Goal: Contribute content

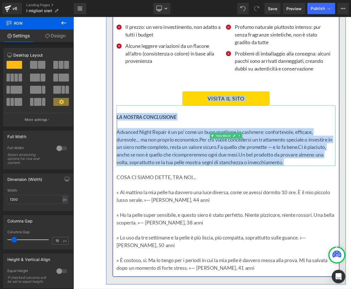
click at [152, 160] on span "Ci è piaciuto, anche se non è quello che ricompreremmo ogni due mesi." at bounding box center [239, 167] width 235 height 15
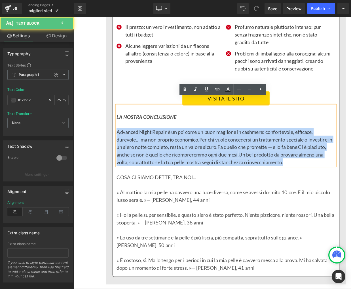
drag, startPoint x: 122, startPoint y: 136, endPoint x: 344, endPoint y: 173, distance: 224.5
click at [344, 173] on p "Advanced Night Repair è un po’ come un buon maglione in cashmere: confortevole,…" at bounding box center [245, 163] width 246 height 42
paste div
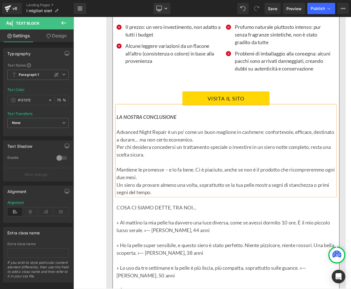
click at [122, 201] on p "Un siero da provare almeno una volta, soprattutto se la tua pelle mostra segni …" at bounding box center [245, 209] width 246 height 17
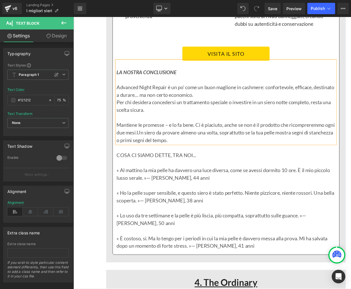
scroll to position [3245, 0]
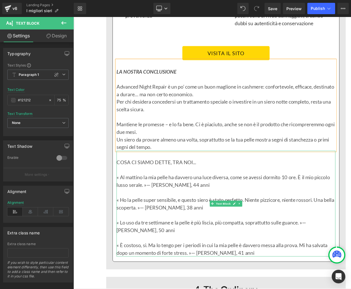
click at [151, 176] on p "COSA CI SIAMO DETTE, TRA NOI..." at bounding box center [245, 180] width 246 height 8
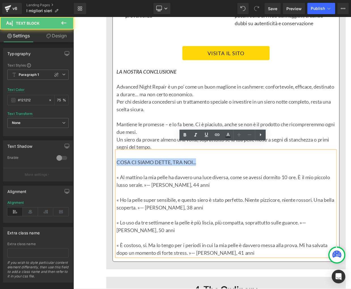
drag, startPoint x: 139, startPoint y: 173, endPoint x: 212, endPoint y: 174, distance: 72.8
click at [212, 176] on p "COSA CI SIAMO DETTE, TRA NOI..." at bounding box center [245, 180] width 246 height 8
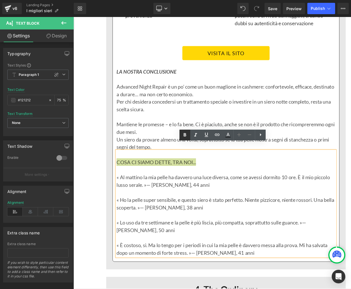
drag, startPoint x: 184, startPoint y: 131, endPoint x: 188, endPoint y: 133, distance: 5.2
click at [0, 0] on icon at bounding box center [0, 0] width 0 height 0
click at [0, 0] on link at bounding box center [0, 0] width 0 height 0
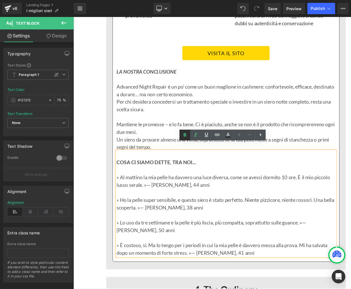
click at [0, 0] on icon at bounding box center [0, 0] width 0 height 0
click at [189, 135] on link at bounding box center [184, 135] width 11 height 11
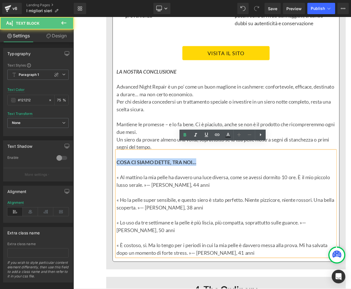
drag, startPoint x: 215, startPoint y: 171, endPoint x: 123, endPoint y: 171, distance: 91.8
click at [123, 176] on p "COSA CI SIAMO DETTE, TRA NOI..." at bounding box center [245, 180] width 246 height 8
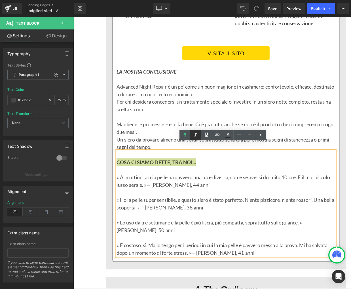
click at [0, 0] on icon at bounding box center [0, 0] width 0 height 0
drag, startPoint x: 225, startPoint y: 172, endPoint x: 222, endPoint y: 171, distance: 3.5
click at [225, 176] on p "COSA CI SIAMO DETTE, TRA NOI..." at bounding box center [245, 180] width 246 height 8
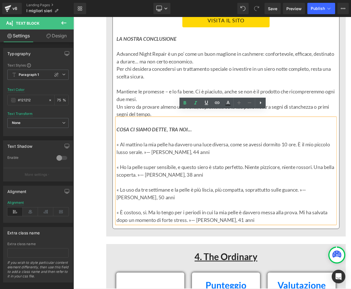
scroll to position [3287, 0]
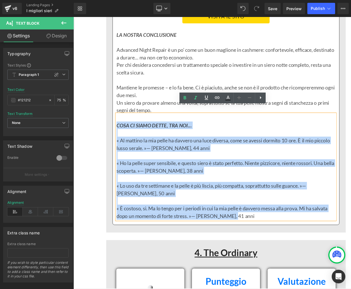
drag, startPoint x: 123, startPoint y: 130, endPoint x: 261, endPoint y: 234, distance: 172.8
click at [261, 234] on div "COSA CI SIAMO DETTE, TRA NOI... « Al mattino la mia pelle ha davvero una luce d…" at bounding box center [245, 185] width 246 height 119
copy div "COSA CI SIAMO DETTE, TRA NOI... « Al mattino la mia pelle ha davvero una luce d…"
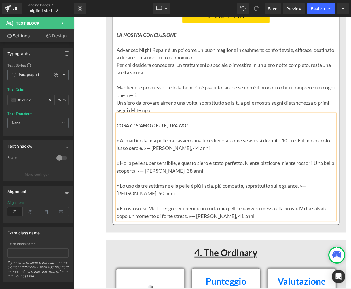
click at [123, 152] on p "« Al mattino la mia pelle ha davvero una luce diversa, come se avessi dormito 1…" at bounding box center [245, 160] width 246 height 17
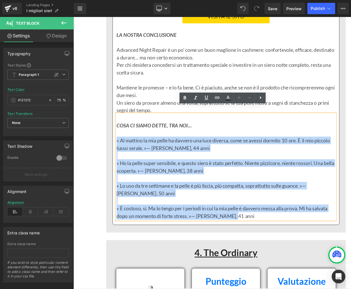
click at [254, 233] on p "« È costoso, sì. Ma lo tengo per i periodi in cui la mia pelle è davvero messa …" at bounding box center [245, 236] width 246 height 17
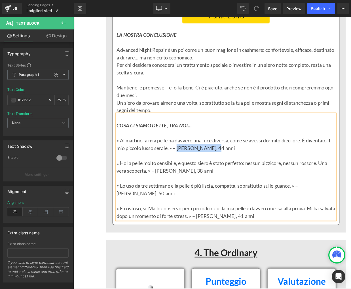
drag, startPoint x: 190, startPoint y: 156, endPoint x: 231, endPoint y: 156, distance: 40.2
click at [232, 156] on p "« Al mattino la mia pelle ha davvero una luce diversa, come se avessi dormito d…" at bounding box center [245, 160] width 246 height 17
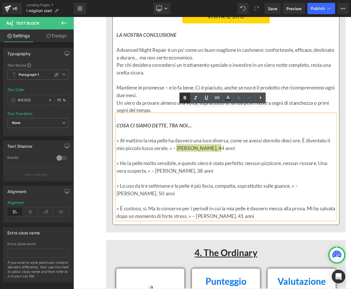
click at [0, 0] on icon at bounding box center [0, 0] width 0 height 0
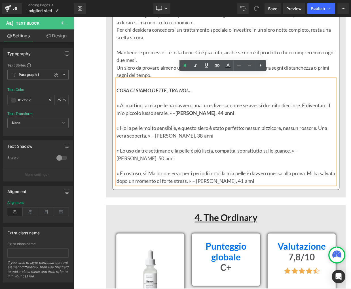
scroll to position [3327, 0]
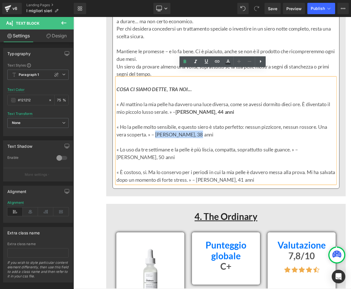
drag, startPoint x: 165, startPoint y: 141, endPoint x: 207, endPoint y: 140, distance: 41.1
click at [207, 140] on p "« Ho la pelle molto sensibile, e questo siero è stato perfetto: nessun pizzicor…" at bounding box center [245, 144] width 246 height 17
click at [0, 0] on icon at bounding box center [0, 0] width 0 height 0
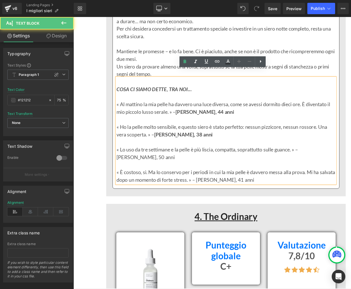
click at [330, 162] on p "« Lo uso da tre settimane e la pelle è più liscia, compatta, soprattutto sulle …" at bounding box center [245, 170] width 246 height 17
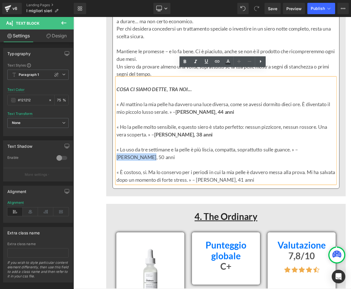
drag, startPoint x: 331, startPoint y: 157, endPoint x: 361, endPoint y: 157, distance: 30.9
click at [350, 162] on p "« Lo uso da tre settimane e la pelle è più liscia, compatta, soprattutto sulle …" at bounding box center [245, 170] width 246 height 17
click at [0, 0] on icon at bounding box center [0, 0] width 0 height 0
drag, startPoint x: 231, startPoint y: 182, endPoint x: 269, endPoint y: 183, distance: 37.4
click at [269, 187] on p "« È costoso, sì. Ma lo conservo per i periodi in cui la mia pelle è davvero mes…" at bounding box center [245, 195] width 246 height 17
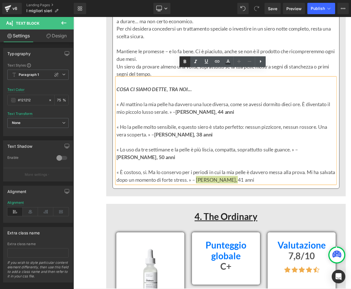
click at [0, 0] on icon at bounding box center [0, 0] width 0 height 0
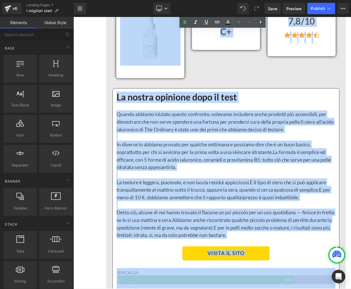
scroll to position [3609, 0]
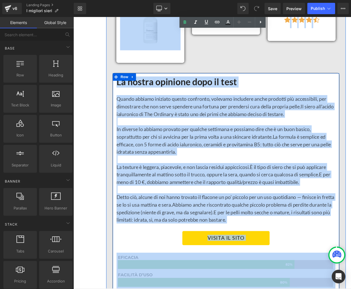
drag, startPoint x: 97, startPoint y: 104, endPoint x: 157, endPoint y: 259, distance: 166.0
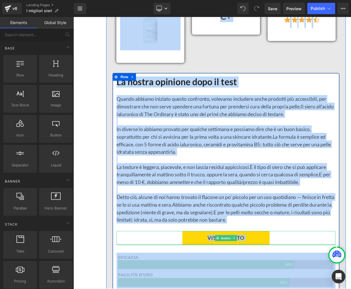
copy div "0. Lor Ipsumdol Sitamet Con Adipi Eli Seddoeius tempori Utlabor E+ Dolorem Ali …"
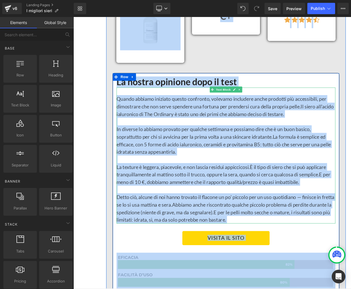
click at [231, 182] on span "È il tipo di siero che si può applicare tranquillamente al mattino sotto il tru…" at bounding box center [239, 189] width 235 height 15
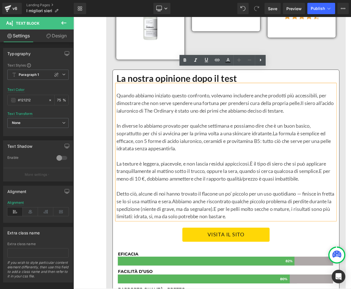
scroll to position [3613, 0]
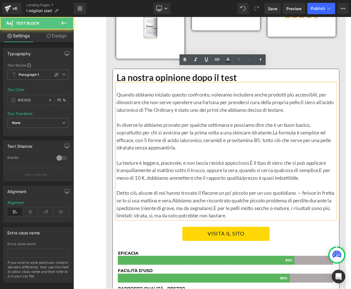
click at [155, 126] on p at bounding box center [245, 130] width 246 height 8
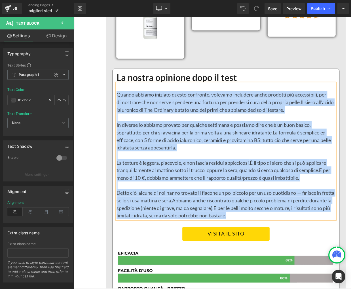
paste div
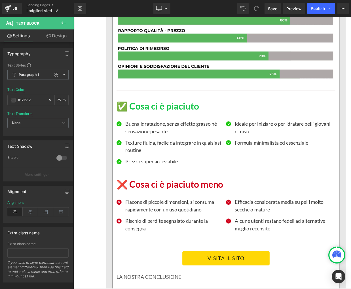
scroll to position [3913, 0]
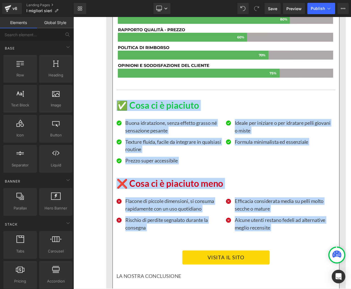
drag, startPoint x: 96, startPoint y: 92, endPoint x: 106, endPoint y: 253, distance: 161.5
copy div "✅ Lore ip d sitametc Adipisc Elit Seddo eiusmodtemp, incid utlabor etdolo ma al…"
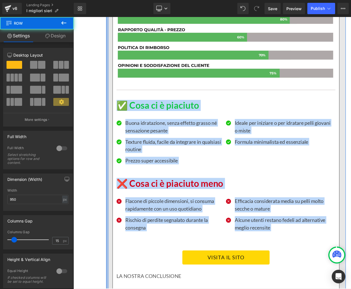
click at [112, 137] on div at bounding box center [111, 73] width 3 height 864
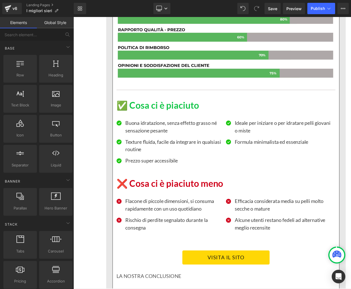
click at [144, 132] on p "Buona idratazione, senza effetto grasso né sensazione pesante" at bounding box center [186, 140] width 109 height 17
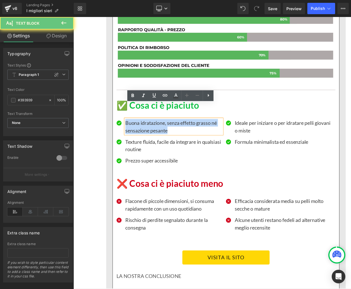
click at [144, 132] on p "Buona idratazione, senza effetto grasso né sensazione pesante" at bounding box center [186, 140] width 109 height 17
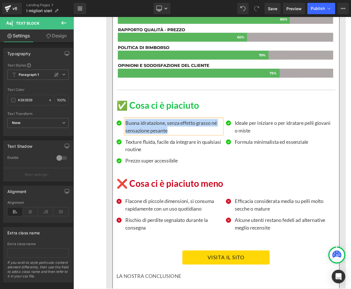
paste div
click at [144, 153] on p "Texture fluida, facile da integrare in qualsiasi routine" at bounding box center [186, 161] width 109 height 17
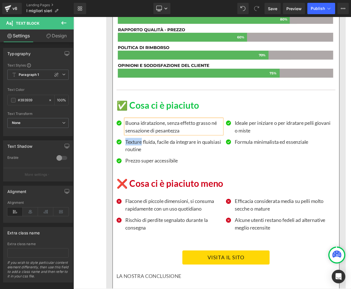
click at [144, 153] on p "Texture fluida, facile da integrare in qualsiasi routine" at bounding box center [186, 161] width 109 height 17
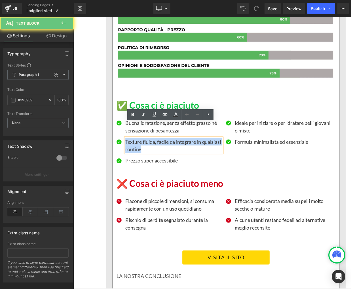
click at [144, 153] on p "Texture fluida, facile da integrare in qualsiasi routine" at bounding box center [186, 161] width 109 height 17
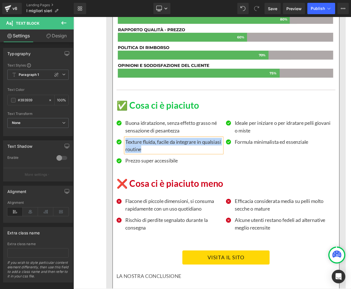
paste div
click at [138, 174] on p "Prezzo super accessibile" at bounding box center [186, 178] width 109 height 8
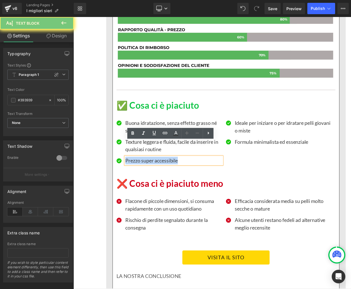
click at [138, 174] on p "Prezzo super accessibile" at bounding box center [186, 178] width 109 height 8
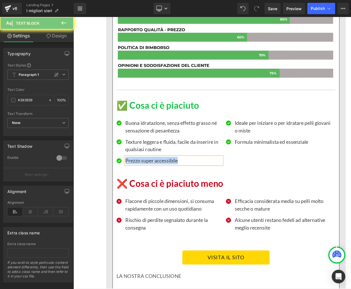
paste div
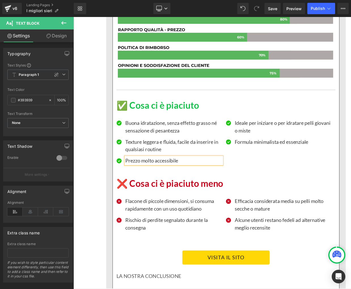
click at [268, 132] on p "Ideale per iniziare o per idratare pelli giovani o miste" at bounding box center [309, 140] width 109 height 17
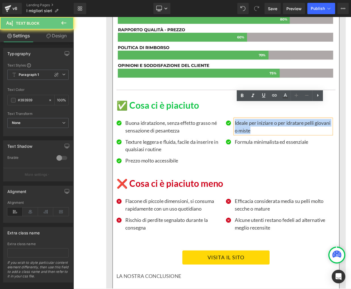
click at [268, 132] on p "Ideale per iniziare o per idratare pelli giovani o miste" at bounding box center [309, 140] width 109 height 17
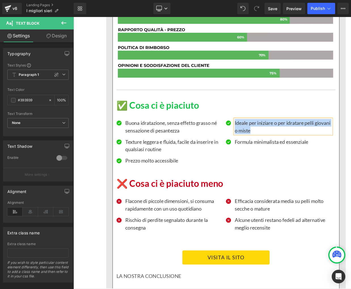
paste div
click at [289, 153] on p "Formula minimalista ed essenziale" at bounding box center [309, 157] width 109 height 8
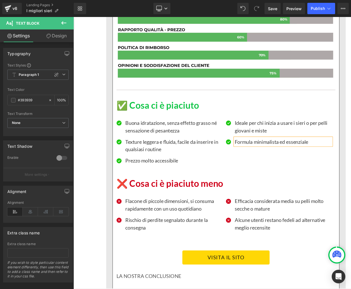
click at [289, 153] on p "Formula minimalista ed essenziale" at bounding box center [309, 157] width 109 height 8
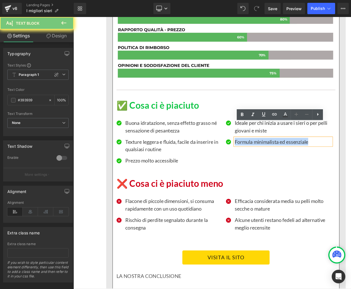
click at [289, 153] on p "Formula minimalista ed essenziale" at bounding box center [309, 157] width 109 height 8
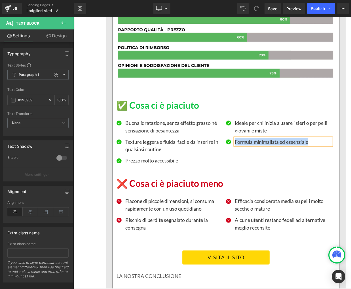
paste div
click at [148, 220] on p "Flacone di piccole dimensioni, si consuma rapidamente con un uso quotidiano" at bounding box center [186, 228] width 109 height 17
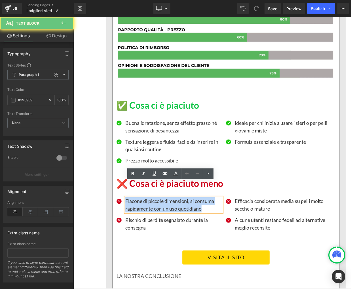
click at [148, 220] on p "Flacone di piccole dimensioni, si consuma rapidamente con un uso quotidiano" at bounding box center [186, 228] width 109 height 17
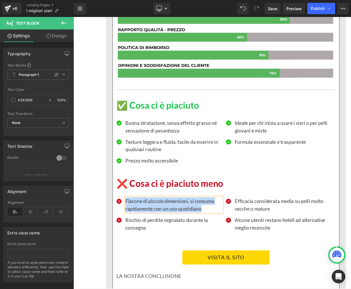
paste div
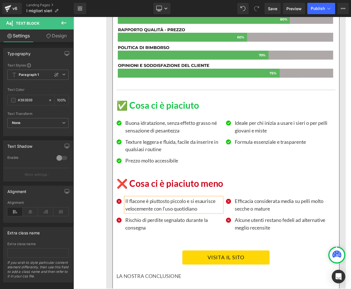
click at [146, 241] on p "Rischio di perdite segnalato durante la consegna" at bounding box center [186, 249] width 109 height 17
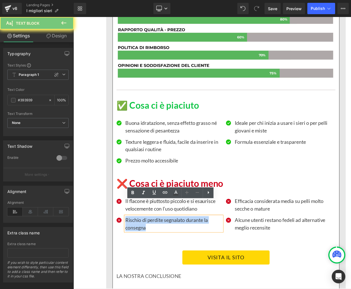
click at [146, 241] on p "Rischio di perdite segnalato durante la consegna" at bounding box center [186, 249] width 109 height 17
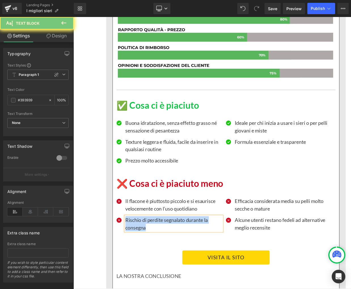
paste div
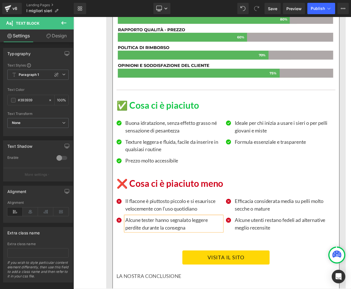
click at [271, 220] on p "Efficacia considerata media su pelli molto secche o mature" at bounding box center [309, 228] width 109 height 17
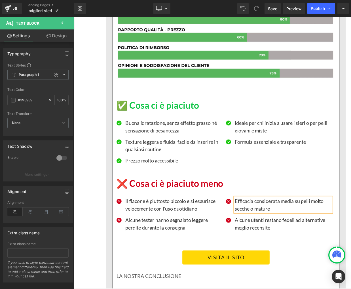
click at [271, 220] on p "Efficacia considerata media su pelli molto secche o mature" at bounding box center [309, 228] width 109 height 17
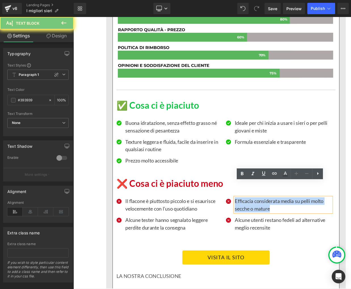
click at [271, 220] on p "Efficacia considerata media su pelli molto secche o mature" at bounding box center [309, 228] width 109 height 17
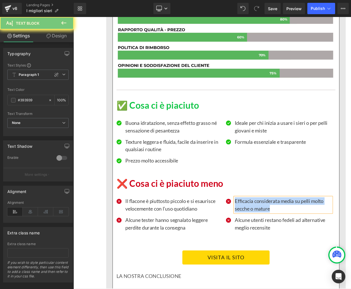
paste div
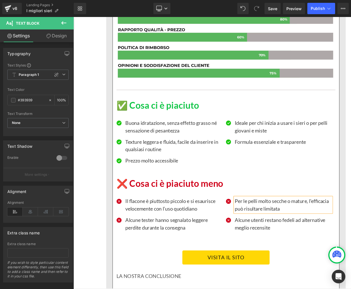
click at [267, 241] on p "Alcune utenti restano fedeli ad alternative meglio recensite" at bounding box center [309, 249] width 109 height 17
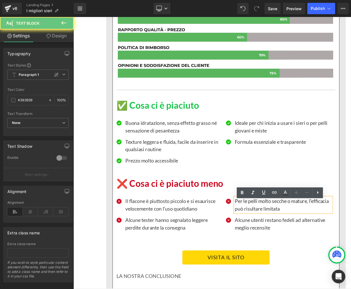
click at [267, 241] on p "Alcune utenti restano fedeli ad alternative meglio recensite" at bounding box center [309, 249] width 109 height 17
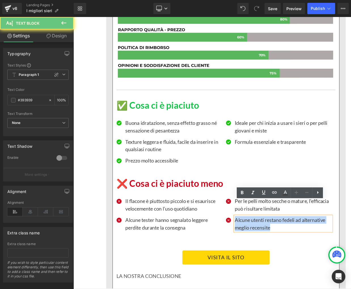
click at [267, 241] on p "Alcune utenti restano fedeli ad alternative meglio recensite" at bounding box center [309, 249] width 109 height 17
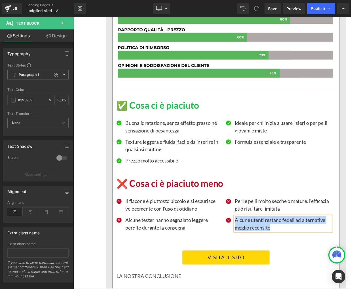
paste div
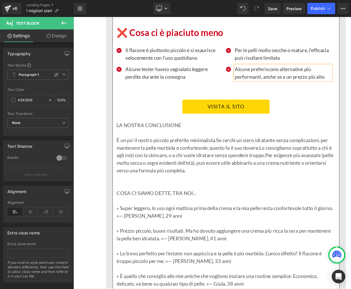
scroll to position [4101, 0]
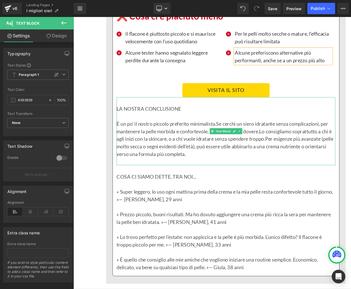
drag, startPoint x: 171, startPoint y: 105, endPoint x: 178, endPoint y: 103, distance: 7.2
click at [171, 116] on p "LA NOSTRA CONCLUSIONE" at bounding box center [245, 120] width 246 height 8
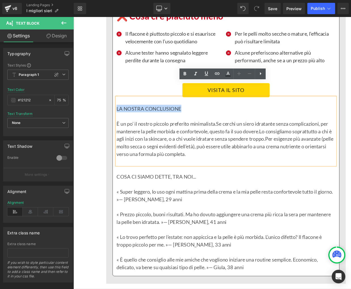
drag, startPoint x: 193, startPoint y: 104, endPoint x: 123, endPoint y: 103, distance: 70.5
click at [123, 116] on p "LA NOSTRA CONCLUSIONE" at bounding box center [245, 120] width 246 height 8
click at [0, 0] on icon at bounding box center [0, 0] width 0 height 0
click at [126, 134] on span "Se cerchi un siero idratante senza complicazioni, per mantenere la pelle morbid…" at bounding box center [241, 141] width 238 height 15
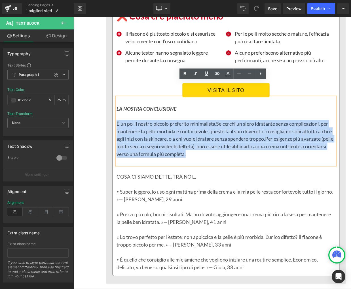
drag, startPoint x: 123, startPoint y: 118, endPoint x: 226, endPoint y: 154, distance: 108.7
click at [226, 154] on p "È un po’ il nostro piccolo preferito minimalista. Se cerchi un siero idratante …" at bounding box center [245, 154] width 246 height 42
copy p "È un po’ il nostro piccolo preferito minimalista. Se cerchi un siero idratante …"
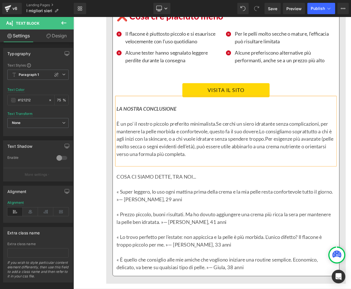
click at [232, 175] on p at bounding box center [245, 179] width 246 height 8
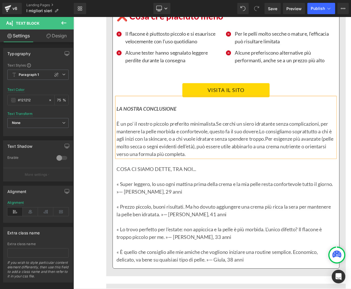
click at [145, 134] on span "Se cerchi un siero idratante senza complicazioni, per mantenere la pelle morbid…" at bounding box center [241, 141] width 238 height 15
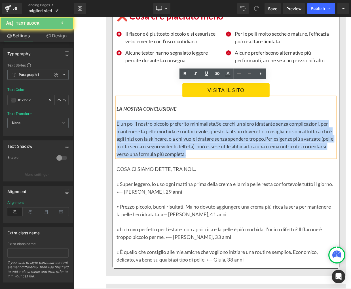
click at [145, 134] on span "Se cerchi un siero idratante senza complicazioni, per mantenere la pelle morbid…" at bounding box center [241, 141] width 238 height 15
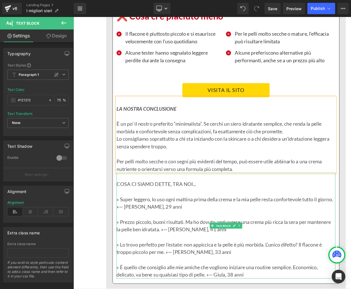
click at [145, 209] on p at bounding box center [245, 213] width 246 height 8
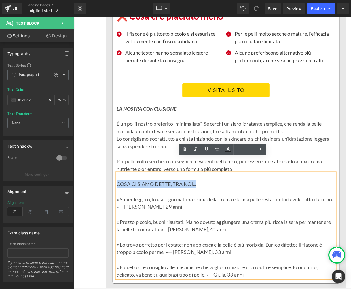
drag, startPoint x: 123, startPoint y: 187, endPoint x: 214, endPoint y: 185, distance: 90.7
click at [224, 201] on p "COSA CI SIAMO DETTE, TRA NOI..." at bounding box center [245, 205] width 246 height 8
click at [0, 0] on icon at bounding box center [0, 0] width 0 height 0
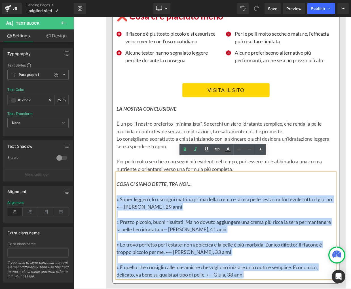
drag, startPoint x: 122, startPoint y: 205, endPoint x: 273, endPoint y: 290, distance: 172.7
click at [273, 289] on div "COSA CI SIAMO DETTE, TRA NOI... « Super leggero, lo uso ogni mattina prima dell…" at bounding box center [245, 251] width 246 height 119
copy div "« Super leggero, lo uso ogni mattina prima della crema e la mia pelle resta con…"
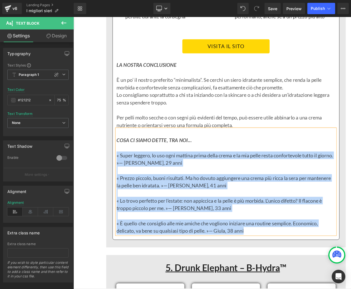
scroll to position [4157, 0]
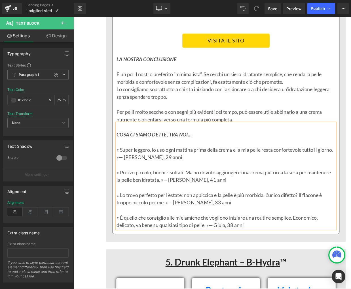
click at [130, 162] on p "« Super leggero, lo uso ogni mattina prima della crema e la mia pelle resta con…" at bounding box center [245, 170] width 246 height 17
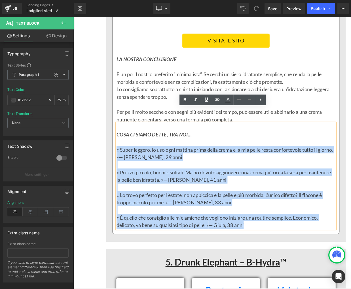
drag, startPoint x: 122, startPoint y: 149, endPoint x: 268, endPoint y: 235, distance: 169.5
click at [268, 235] on div "COSA CI SIAMO DETTE, TRA NOI... « Super leggero, lo uso ogni mattina prima dell…" at bounding box center [245, 196] width 246 height 119
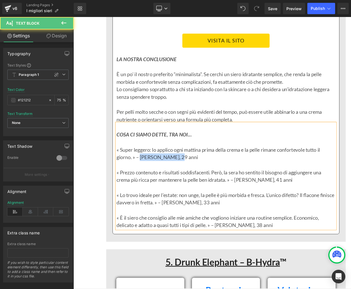
drag, startPoint x: 149, startPoint y: 157, endPoint x: 188, endPoint y: 158, distance: 39.7
click at [188, 162] on p "« Super leggero: lo applico ogni mattina prima della crema e la pelle rimane co…" at bounding box center [245, 170] width 246 height 17
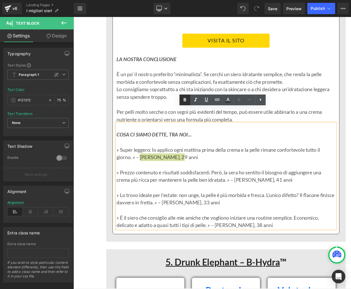
click at [0, 0] on icon at bounding box center [0, 0] width 0 height 0
drag, startPoint x: 269, startPoint y: 185, endPoint x: 296, endPoint y: 185, distance: 27.2
click at [296, 188] on p "« Prezzo contenuto e risultati soddisfacenti. Però, la sera ho sentito il bisog…" at bounding box center [245, 196] width 246 height 17
click at [188, 100] on link at bounding box center [184, 100] width 11 height 11
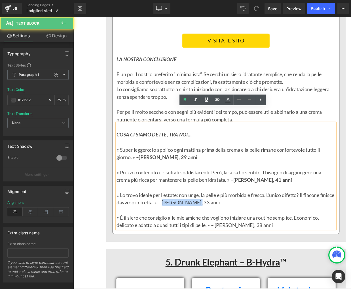
drag, startPoint x: 191, startPoint y: 208, endPoint x: 225, endPoint y: 207, distance: 34.0
click at [225, 213] on p "« Lo trovo ideale per l’estate: non unge, la pelle è più morbida e fresca. L’un…" at bounding box center [245, 221] width 246 height 17
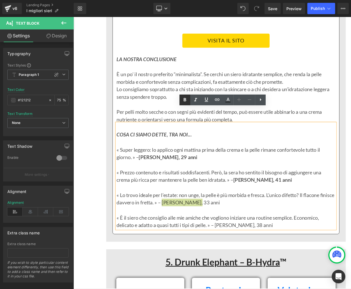
click at [0, 0] on icon at bounding box center [0, 0] width 0 height 0
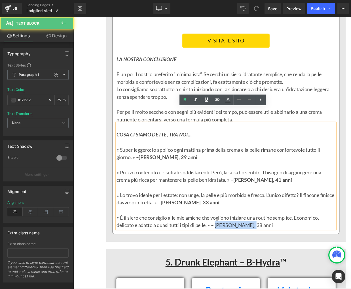
drag, startPoint x: 234, startPoint y: 234, endPoint x: 270, endPoint y: 235, distance: 35.7
click at [270, 239] on p "« È il siero che consiglio alle mie amiche che vogliono iniziare una routine se…" at bounding box center [245, 247] width 246 height 17
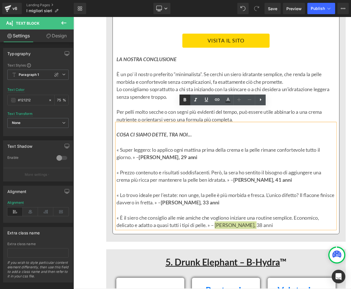
click at [0, 0] on icon at bounding box center [0, 0] width 0 height 0
click at [123, 230] on p at bounding box center [245, 234] width 246 height 8
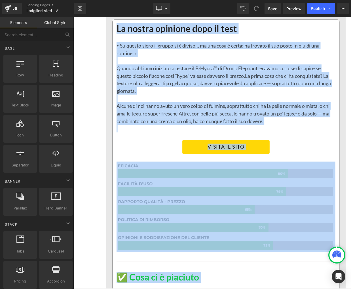
scroll to position [4585, 0]
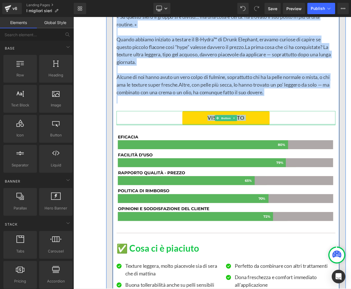
drag, startPoint x: 94, startPoint y: 81, endPoint x: 145, endPoint y: 120, distance: 64.7
copy div "5. Lorem Ipsumdol – S-Ametc ™ Adipisc Eli Seddo Eiu Temporinc utlabor Etdolor M…"
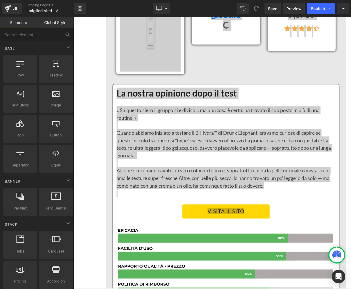
scroll to position [4479, 0]
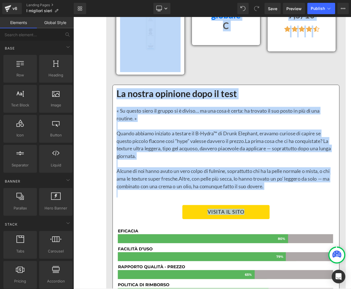
click at [166, 144] on p "Quando abbiamo iniziato a testare il B-Hydra™ di Drunk Elephant, eravamo curios…" at bounding box center [245, 161] width 246 height 34
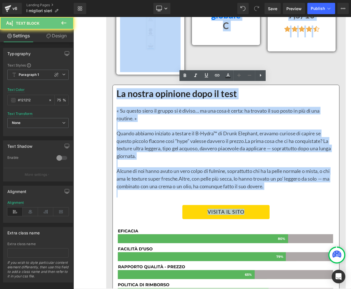
click at [166, 144] on p "Quando abbiamo iniziato a testare il B-Hydra™ di Drunk Elephant, eravamo curios…" at bounding box center [245, 161] width 246 height 34
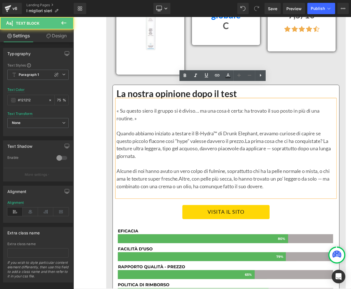
click at [122, 118] on p "« Su questo siero il gruppo si è diviso… ma una cosa è certa: ha trovato il suo…" at bounding box center [245, 126] width 246 height 17
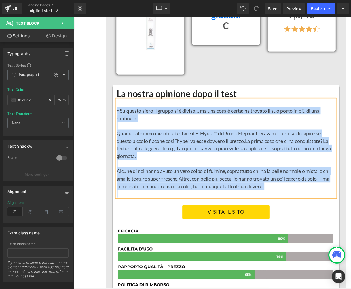
paste div
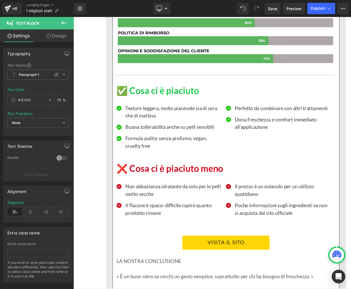
scroll to position [4757, 0]
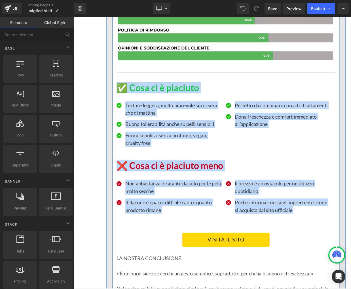
drag, startPoint x: 96, startPoint y: 78, endPoint x: 147, endPoint y: 243, distance: 171.8
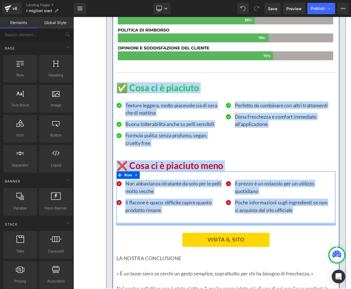
copy div "✅ Lore ip d sitametc Adipisc Elit Seddoei tempori, utlab etdolorem ali en admi …"
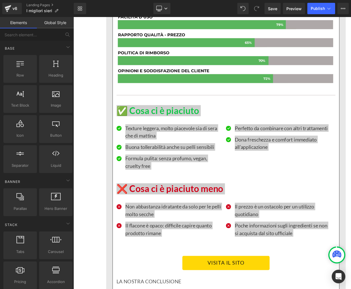
scroll to position [4733, 0]
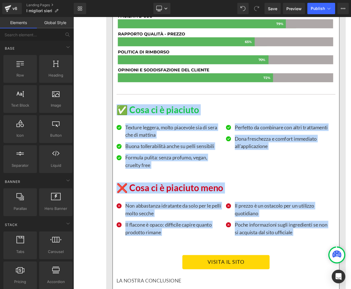
click at [150, 141] on p "Texture leggera, molto piacevole sia di sera che di mattina" at bounding box center [186, 145] width 109 height 17
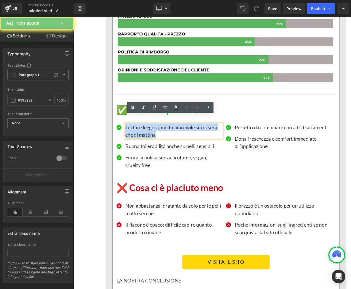
click at [150, 141] on p "Texture leggera, molto piacevole sia di sera che di mattina" at bounding box center [186, 145] width 109 height 17
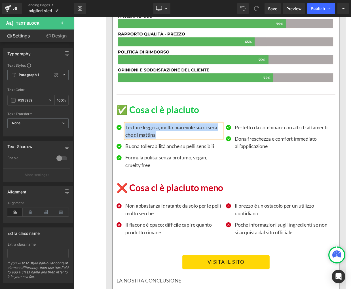
paste div
click at [149, 158] on p "Buona tollerabilità anche su pelli sensibili" at bounding box center [186, 162] width 109 height 8
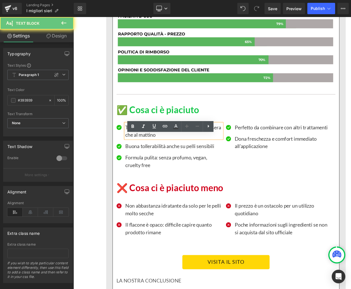
click at [149, 158] on p "Buona tollerabilità anche su pelli sensibili" at bounding box center [186, 162] width 109 height 8
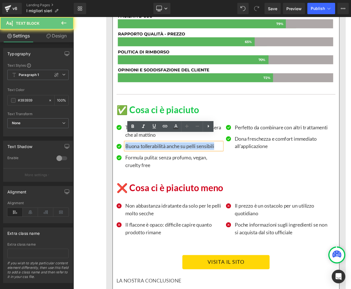
click at [149, 158] on p "Buona tollerabilità anche su pelli sensibili" at bounding box center [186, 162] width 109 height 8
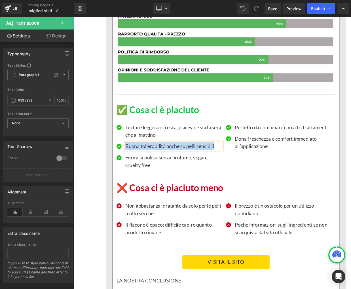
paste div
click at [146, 171] on p "Formula pulita: senza profumo, vegan, cruelty free" at bounding box center [186, 179] width 109 height 17
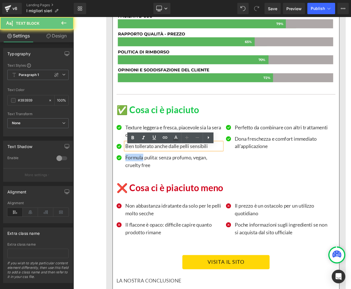
click at [146, 171] on p "Formula pulita: senza profumo, vegan, cruelty free" at bounding box center [186, 179] width 109 height 17
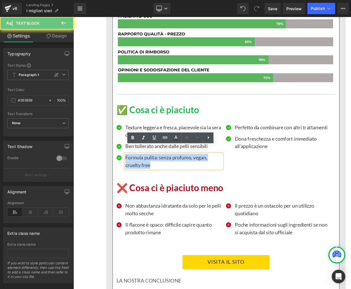
click at [146, 171] on p "Formula pulita: senza profumo, vegan, cruelty free" at bounding box center [186, 179] width 109 height 17
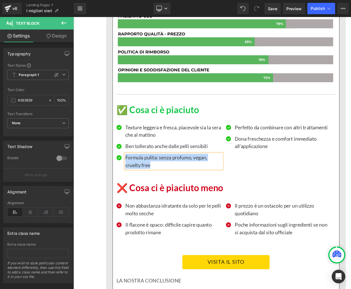
paste div
click at [270, 137] on p "Perfetto da combinare con altri trattamenti" at bounding box center [309, 141] width 109 height 8
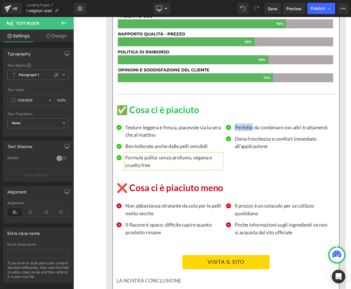
click at [270, 137] on p "Perfetto da combinare con altri trattamenti" at bounding box center [309, 141] width 109 height 8
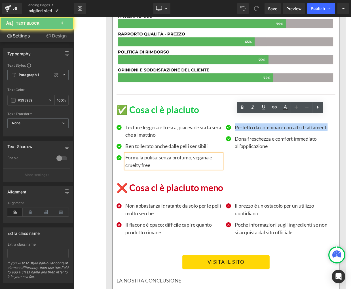
click at [270, 137] on p "Perfetto da combinare con altri trattamenti" at bounding box center [309, 141] width 109 height 8
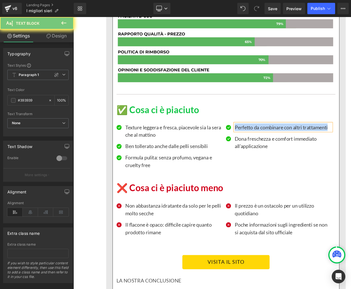
paste div
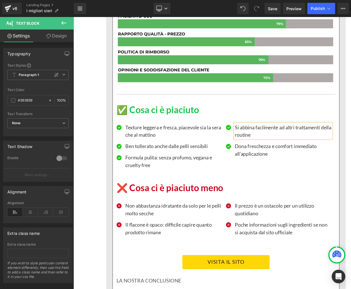
click at [270, 158] on p "Dona freschezza e comfort immediato all’applicazione" at bounding box center [309, 166] width 109 height 17
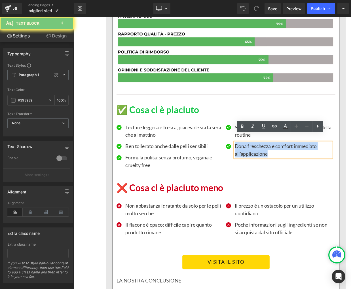
click at [270, 158] on p "Dona freschezza e comfort immediato all’applicazione" at bounding box center [309, 166] width 109 height 17
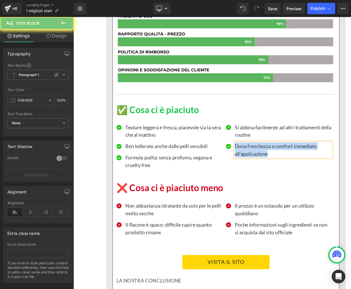
paste div
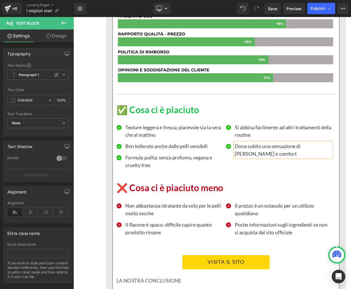
click at [145, 225] on p "Non abbastanza idratante da solo per le pelli molto secche" at bounding box center [186, 233] width 109 height 17
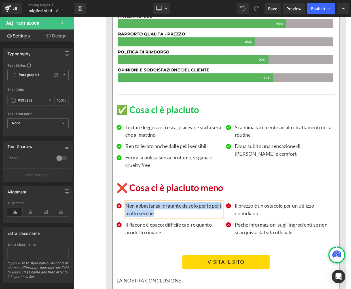
click at [145, 225] on p "Non abbastanza idratante da solo per le pelli molto secche" at bounding box center [186, 233] width 109 height 17
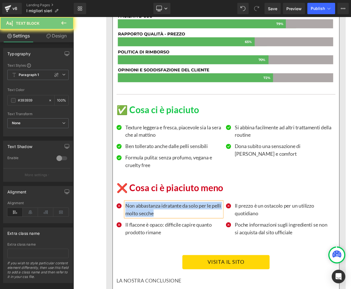
paste div
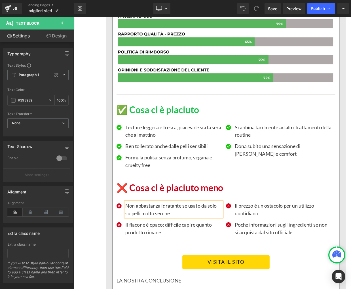
click at [150, 246] on p "Il flacone è opaco: difficile capire quanto prodotto rimane" at bounding box center [186, 254] width 109 height 17
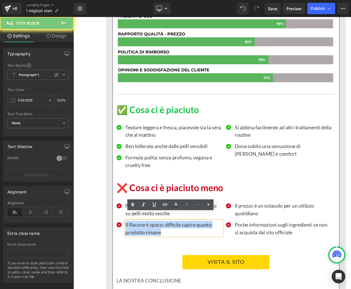
click at [150, 246] on p "Il flacone è opaco: difficile capire quanto prodotto rimane" at bounding box center [186, 254] width 109 height 17
paste div
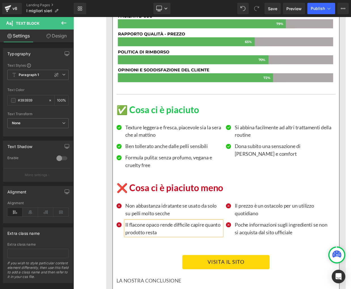
click at [268, 225] on p "Il prezzo è un ostacolo per un utilizzo quotidiano" at bounding box center [309, 233] width 109 height 17
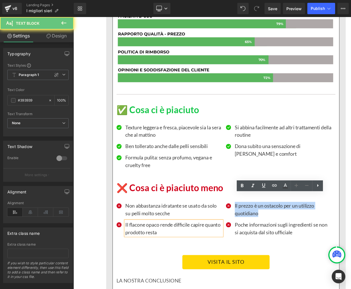
click at [268, 225] on p "Il prezzo è un ostacolo per un utilizzo quotidiano" at bounding box center [309, 233] width 109 height 17
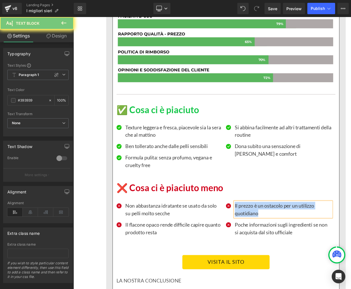
paste div
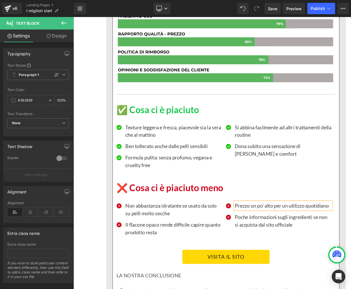
click at [272, 237] on p "Poche informazioni sugli ingredienti se non si acquista dal sito ufficiale" at bounding box center [309, 245] width 109 height 17
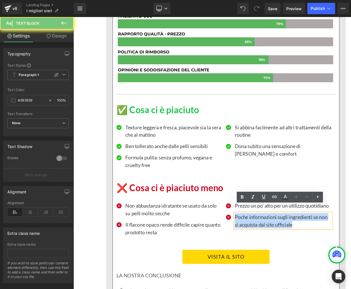
click at [272, 237] on p "Poche informazioni sugli ingredienti se non si acquista dal sito ufficiale" at bounding box center [309, 245] width 109 height 17
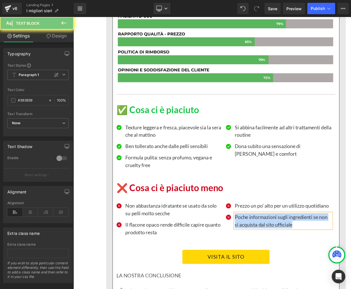
paste div
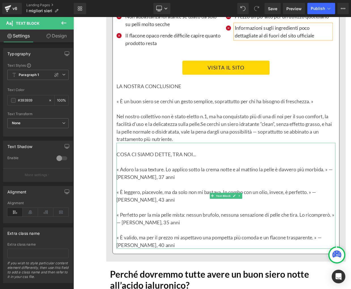
scroll to position [4947, 0]
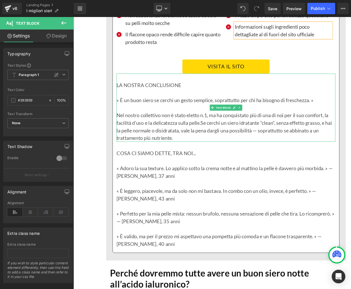
click at [194, 89] on p "LA NOSTRA CONCLUSIONE" at bounding box center [245, 93] width 246 height 8
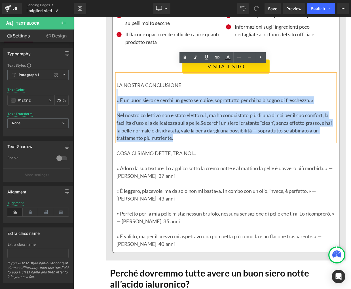
drag, startPoint x: 195, startPoint y: 84, endPoint x: 122, endPoint y: 84, distance: 73.1
click at [122, 84] on div "LA NOSTRA CONCLUSIONE « È un buon siero se cerchi un gesto semplice, soprattutt…" at bounding box center [245, 118] width 246 height 76
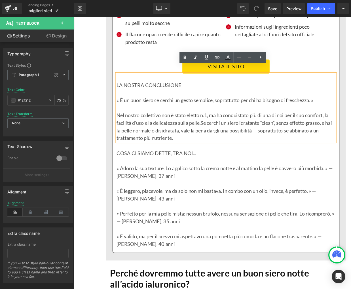
click at [128, 89] on p "LA NOSTRA CONCLUSIONE" at bounding box center [245, 93] width 246 height 8
drag, startPoint x: 122, startPoint y: 84, endPoint x: 192, endPoint y: 84, distance: 70.3
click at [192, 89] on p "LA NOSTRA CONCLUSIONE" at bounding box center [245, 93] width 246 height 8
click at [0, 0] on icon at bounding box center [0, 0] width 0 height 0
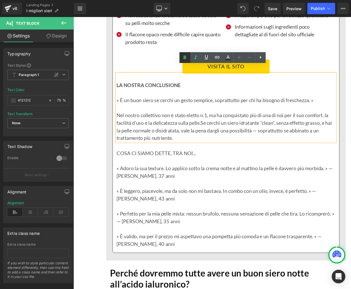
click at [0, 0] on icon at bounding box center [0, 0] width 0 height 0
drag, startPoint x: 194, startPoint y: 84, endPoint x: 122, endPoint y: 84, distance: 72.5
click at [122, 89] on p "LA NOSTRA CONCLUSIONE" at bounding box center [245, 93] width 246 height 8
click at [0, 0] on icon at bounding box center [0, 0] width 0 height 0
click at [122, 100] on div "LA NOSTRA CONCLUSIONE « È un buon siero se cerchi un gesto semplice, soprattutt…" at bounding box center [245, 118] width 246 height 76
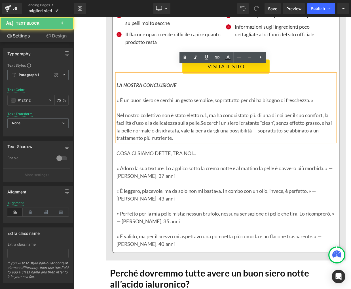
click at [125, 106] on p "« È un buon siero se cerchi un gesto semplice, soprattutto per chi ha bisogno d…" at bounding box center [245, 110] width 246 height 8
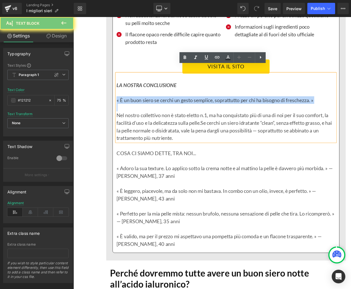
click at [125, 106] on p "« È un buon siero se cerchi un gesto semplice, soprattutto per chi ha bisogno d…" at bounding box center [245, 110] width 246 height 8
click at [124, 106] on p "« È un buon siero se cerchi un gesto semplice, soprattutto per chi ha bisogno d…" at bounding box center [245, 110] width 246 height 8
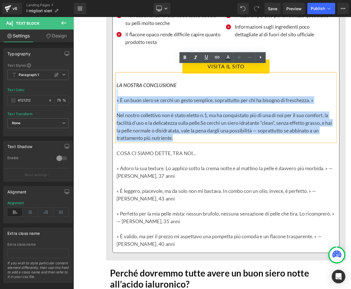
drag, startPoint x: 122, startPoint y: 102, endPoint x: 123, endPoint y: 93, distance: 9.1
click at [123, 93] on div "LA NOSTRA CONCLUSIONE « È un buon siero se cerchi un gesto semplice, soprattutt…" at bounding box center [245, 118] width 246 height 76
copy div "« È un buon siero se cerchi un gesto semplice, soprattutto per chi ha bisogno d…"
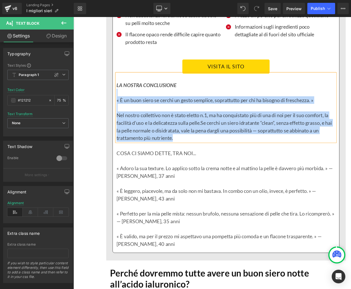
click at [122, 106] on p "« È un buon siero se cerchi un gesto semplice, soprattutto per chi ha bisogno d…" at bounding box center [245, 110] width 246 height 8
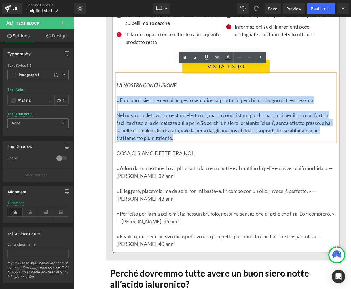
drag, startPoint x: 124, startPoint y: 102, endPoint x: 203, endPoint y: 145, distance: 90.4
click at [203, 145] on div "LA NOSTRA CONCLUSIONE « È un buon siero se cerchi un gesto semplice, soprattutt…" at bounding box center [245, 118] width 246 height 76
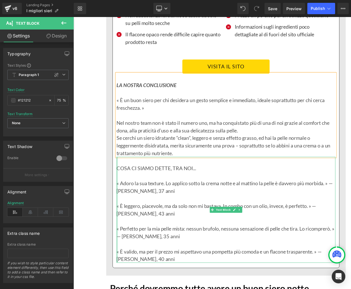
click at [123, 178] on div at bounding box center [122, 233] width 1 height 119
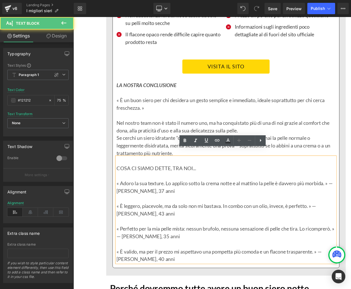
click at [123, 182] on p "COSA CI SIAMO DETTE, TRA NOI..." at bounding box center [245, 186] width 246 height 8
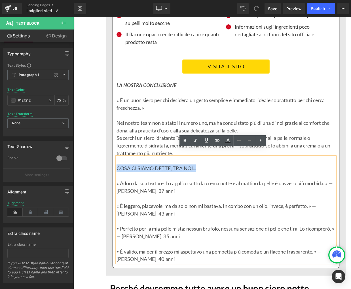
drag, startPoint x: 123, startPoint y: 178, endPoint x: 216, endPoint y: 179, distance: 92.7
click at [216, 182] on p "COSA CI SIAMO DETTE, TRA NOI..." at bounding box center [245, 186] width 246 height 8
click at [0, 0] on icon at bounding box center [0, 0] width 0 height 0
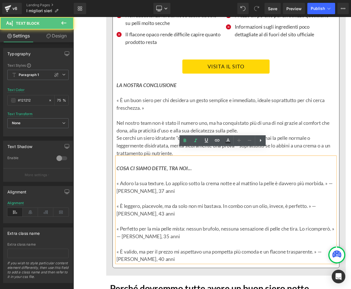
click at [129, 183] on strong "COSA CI SIAMO DETTE, TRA NOI..." at bounding box center [164, 186] width 84 height 7
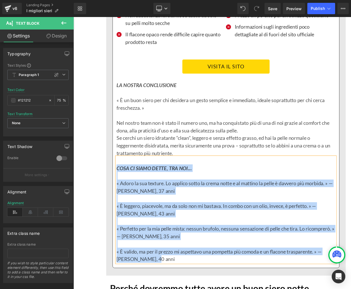
copy div "COSA CI SIAMO DETTE, TRA NOI... « Adoro la sua texture. Lo applico sotto la cre…"
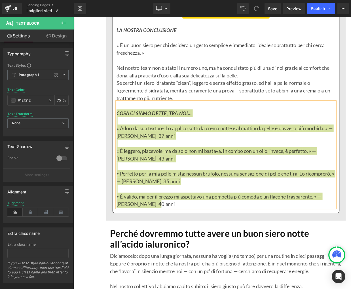
scroll to position [5009, 0]
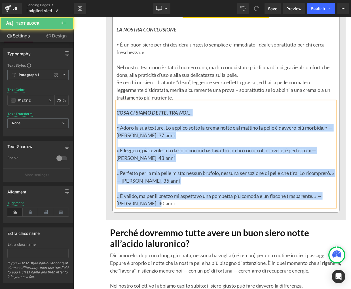
drag, startPoint x: 158, startPoint y: 139, endPoint x: 154, endPoint y: 139, distance: 3.4
click at [157, 139] on p "« Adoro la sua texture. Lo applico sotto la crema notte e al mattino la pelle è…" at bounding box center [245, 145] width 246 height 17
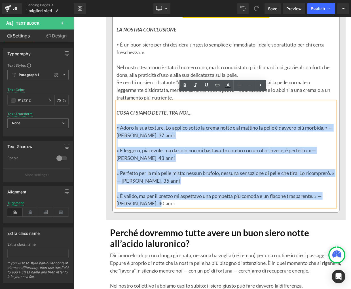
drag, startPoint x: 122, startPoint y: 132, endPoint x: 168, endPoint y: 220, distance: 99.2
click at [169, 220] on div "COSA CI SIAMO DETTE, TRA NOI... « Adoro la sua texture. Lo applico sotto la cre…" at bounding box center [245, 171] width 246 height 119
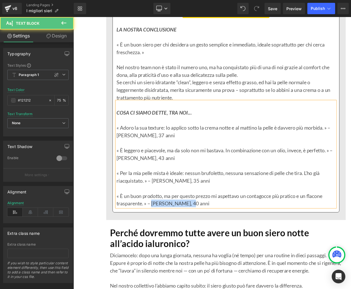
drag, startPoint x: 162, startPoint y: 217, endPoint x: 202, endPoint y: 219, distance: 40.3
click at [202, 219] on p "« È un buon prodotto, ma per questo prezzo mi aspettavo un contagocce più prati…" at bounding box center [245, 222] width 246 height 17
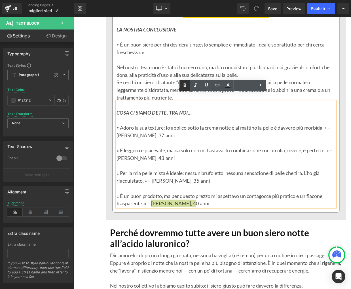
click at [0, 0] on icon at bounding box center [0, 0] width 0 height 0
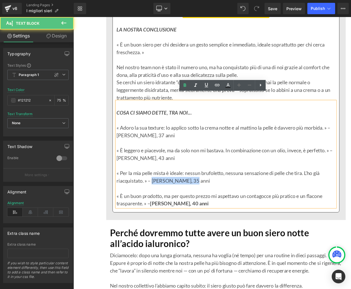
drag, startPoint x: 163, startPoint y: 191, endPoint x: 199, endPoint y: 174, distance: 40.6
click at [205, 189] on p "« Per la mia pelle mista è ideale: nessun brufoletto, nessuna sensazione di pel…" at bounding box center [245, 196] width 246 height 17
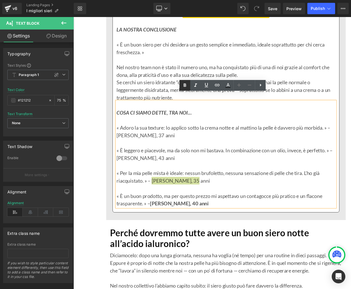
click at [0, 0] on icon at bounding box center [0, 0] width 0 height 0
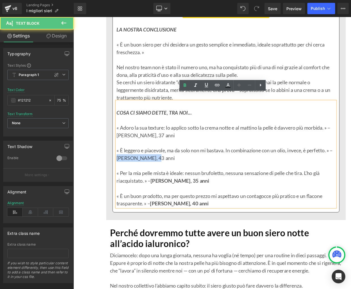
drag, startPoint x: 126, startPoint y: 166, endPoint x: 166, endPoint y: 165, distance: 39.9
click at [166, 165] on p "« È leggero e piacevole, ma da solo non mi bastava. In combinazione con un olio…" at bounding box center [245, 171] width 246 height 17
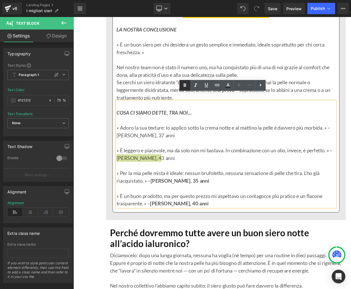
click at [0, 0] on icon at bounding box center [0, 0] width 0 height 0
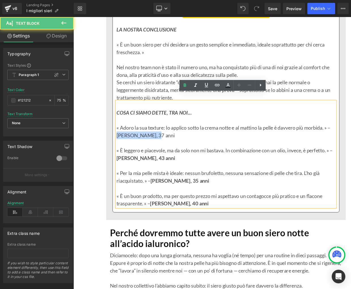
drag, startPoint x: 123, startPoint y: 140, endPoint x: 166, endPoint y: 141, distance: 43.3
click at [166, 141] on p "« Adoro la sua texture: lo applico sotto la crema notte e al mattino la pelle è…" at bounding box center [245, 145] width 246 height 17
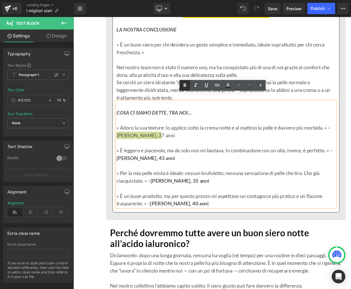
click at [0, 0] on icon at bounding box center [0, 0] width 0 height 0
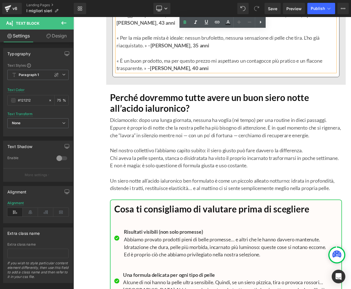
scroll to position [5165, 0]
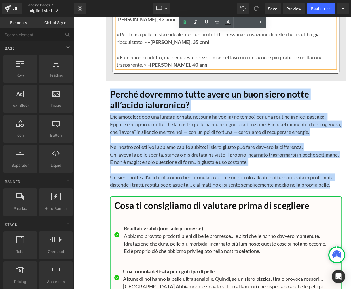
drag, startPoint x: 100, startPoint y: 92, endPoint x: 384, endPoint y: 199, distance: 303.4
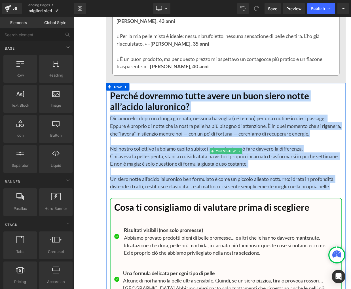
copy div "Perché dovremmo tutte avere un buon siero notte all’acido ialuronico? Heading D…"
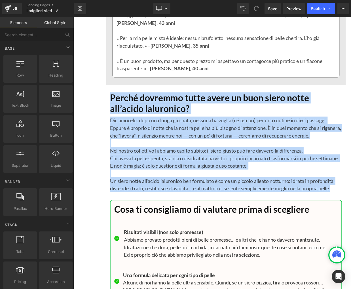
click at [161, 108] on h1 "Perché dovremmo tutte avere un buon siero notte all’acido ialuronico?" at bounding box center [244, 114] width 261 height 24
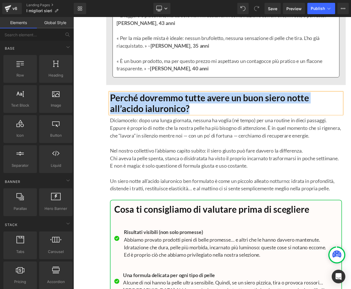
click at [161, 108] on h1 "Perché dovremmo tutte avere un buon siero notte all’acido ialuronico?" at bounding box center [244, 114] width 261 height 24
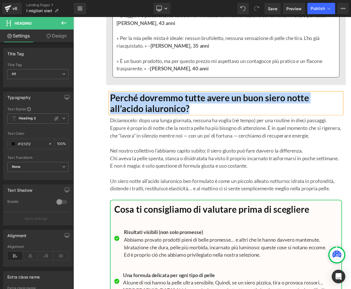
paste div
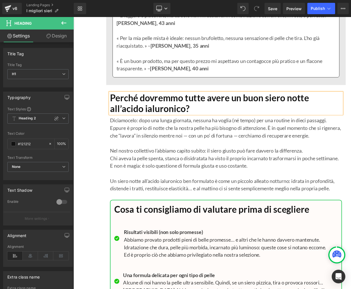
click at [205, 141] on p "Eppure è proprio di notte che la nostra pelle ha più bisogno di attenzione. È i…" at bounding box center [244, 145] width 261 height 17
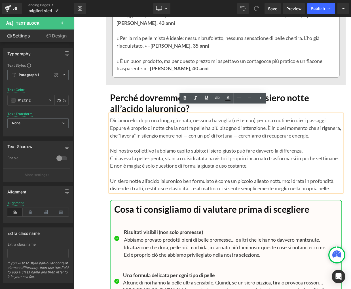
click at [153, 137] on p "Eppure è proprio di notte che la nostra pelle ha più bisogno di attenzione. È i…" at bounding box center [244, 145] width 261 height 17
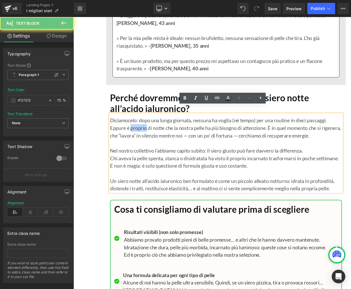
click at [153, 137] on p "Eppure è proprio di notte che la nostra pelle ha più bisogno di attenzione. È i…" at bounding box center [244, 145] width 261 height 17
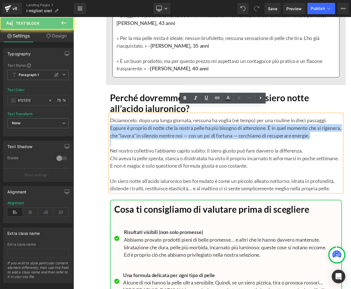
click at [153, 137] on p "Eppure è proprio di notte che la nostra pelle ha più bisogno di attenzione. È i…" at bounding box center [244, 145] width 261 height 17
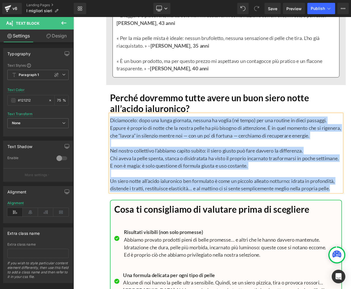
paste div
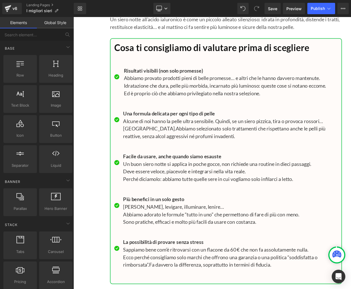
scroll to position [5389, 0]
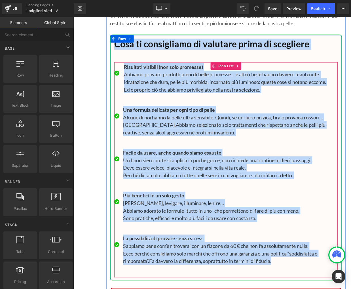
drag, startPoint x: 86, startPoint y: 29, endPoint x: 152, endPoint y: 289, distance: 267.7
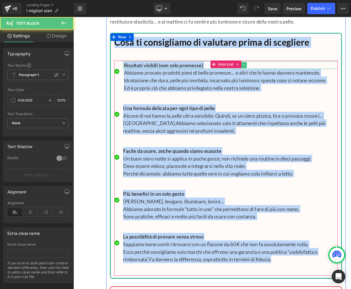
click at [155, 68] on b "Risultati visibili (non solo promesse)" at bounding box center [174, 71] width 89 height 7
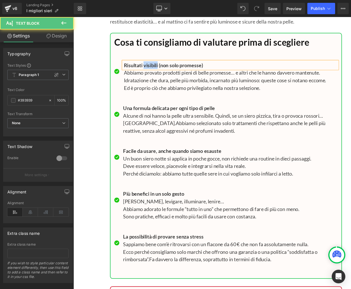
click at [155, 68] on b "Risultati visibili (non solo promesse)" at bounding box center [174, 71] width 89 height 7
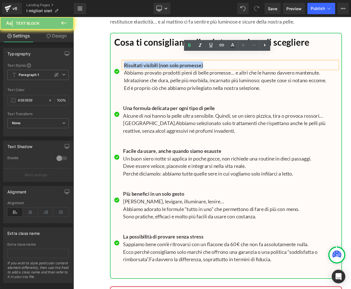
click at [155, 68] on b "Risultati visibili (non solo promesse)" at bounding box center [174, 71] width 89 height 7
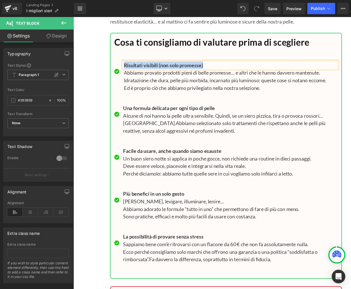
paste div
click at [180, 84] on p "Idratazione che dura, pelle più morbida, incarnato più luminoso: queste cose si…" at bounding box center [250, 88] width 240 height 8
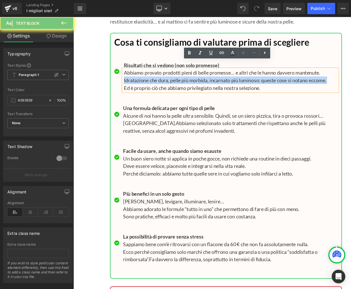
click at [180, 84] on p "Idratazione che dura, pelle più morbida, incarnato più luminoso: queste cose si…" at bounding box center [250, 88] width 240 height 8
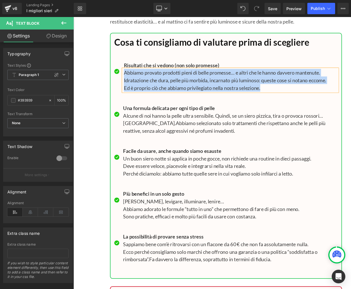
paste div
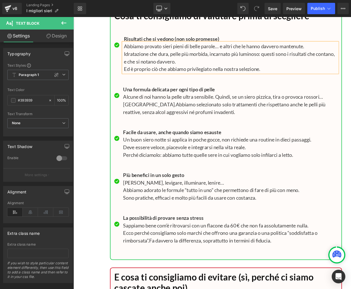
scroll to position [5426, 0]
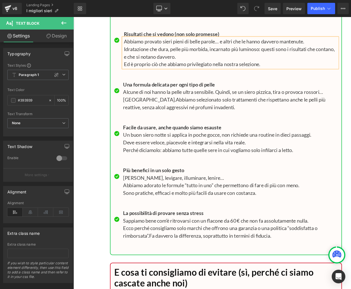
click at [165, 89] on b "Una formula delicata per ogni tipo di pelle" at bounding box center [180, 92] width 103 height 7
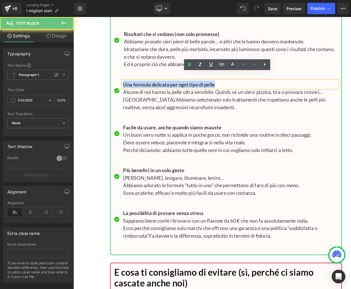
click at [165, 89] on b "Una formula delicata per ogni tipo di pelle" at bounding box center [180, 92] width 103 height 7
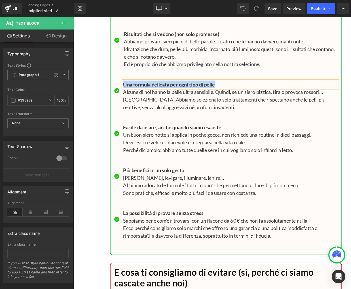
paste div
click at [144, 100] on p "Alcune di noi hanno la pelle ultra sensibile. Quindi, se un siero pizzica, tira…" at bounding box center [249, 109] width 241 height 25
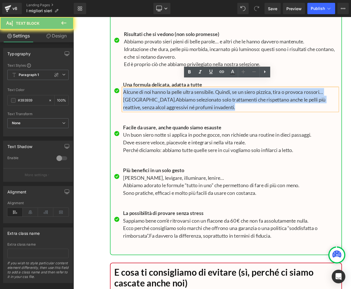
click at [144, 100] on p "Alcune di noi hanno la pelle ultra sensibile. Quindi, se un siero pizzica, tira…" at bounding box center [249, 109] width 241 height 25
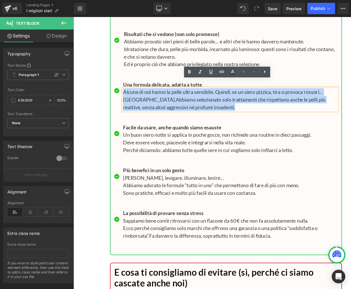
paste div
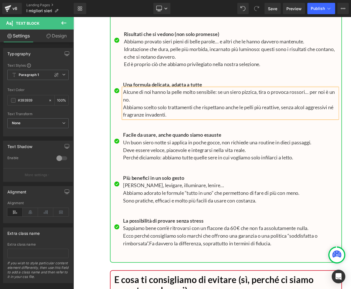
click at [159, 146] on b "Facile da usare, anche quando siamo esauste" at bounding box center [184, 149] width 110 height 7
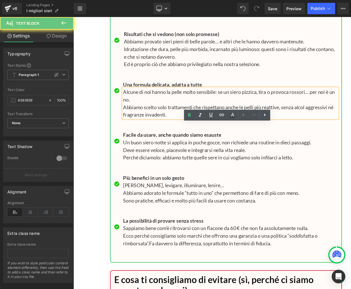
click at [159, 146] on b "Facile da usare, anche quando siamo esauste" at bounding box center [184, 149] width 110 height 7
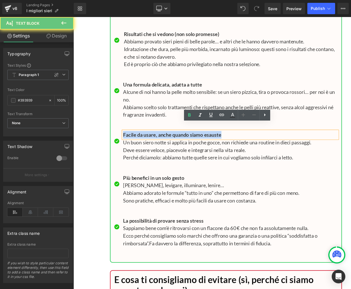
click at [159, 146] on b "Facile da usare, anche quando siamo esauste" at bounding box center [184, 149] width 110 height 7
paste div
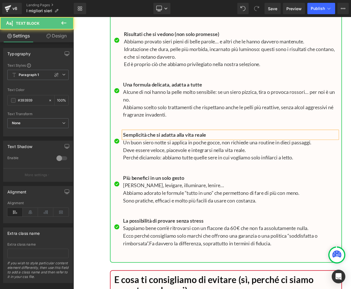
click at [190, 120] on p "Abbiamo scelto solo trattamenti che rispettano anche le pelli più reattive, sen…" at bounding box center [249, 122] width 241 height 17
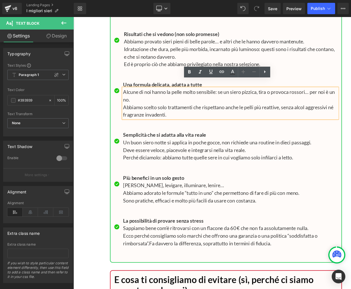
click at [156, 162] on p "Deve essere veloce, piacevole e integrarsi nella vita reale." at bounding box center [249, 166] width 241 height 8
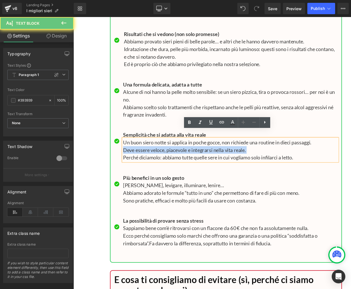
click at [156, 162] on p "Deve essere veloce, piacevole e integrarsi nella vita reale." at bounding box center [249, 166] width 241 height 8
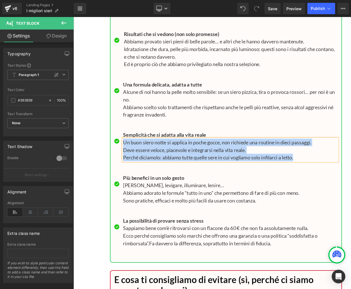
paste div
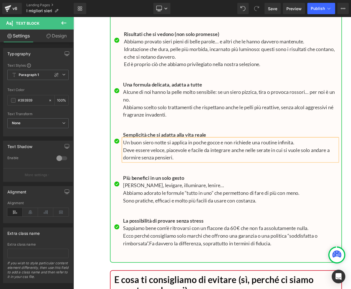
click at [161, 194] on b "Più benefici in un solo gesto" at bounding box center [163, 197] width 69 height 7
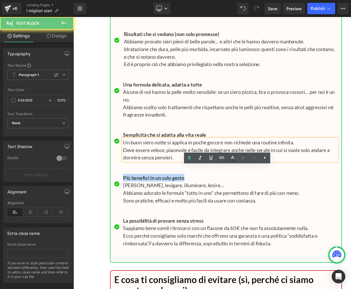
click at [161, 194] on b "Più benefici in un solo gesto" at bounding box center [163, 197] width 69 height 7
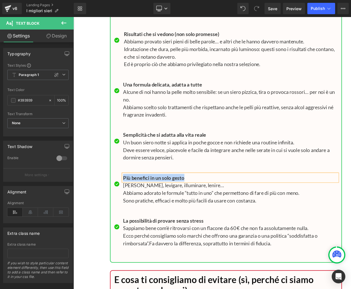
paste div
click at [154, 219] on p "Sono pratiche, efficaci e molto più facili da usare con costanza." at bounding box center [249, 223] width 241 height 8
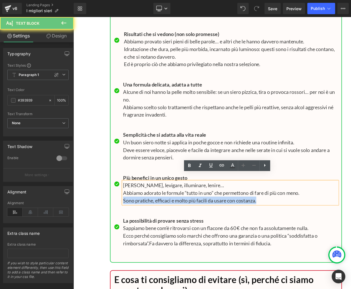
click at [154, 219] on p "Sono pratiche, efficaci e molto più facili da usare con costanza." at bounding box center [249, 223] width 241 height 8
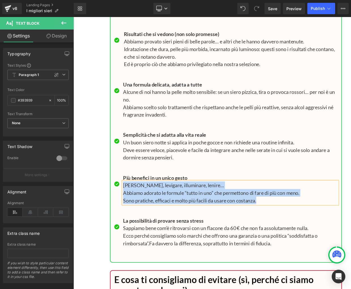
paste div
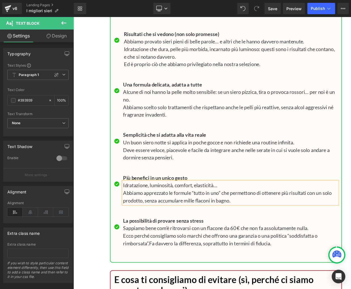
scroll to position [5425, 0]
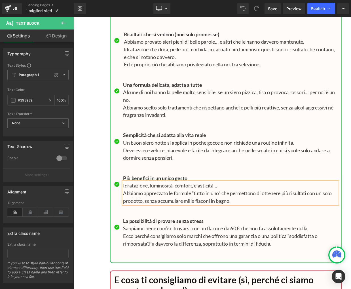
click at [170, 243] on b "La possibilità di provare senza stress" at bounding box center [174, 246] width 90 height 7
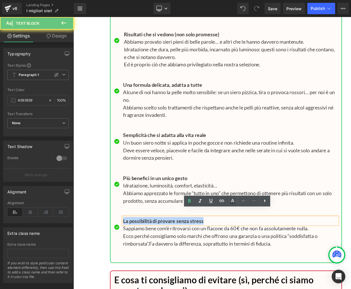
click at [170, 243] on b "La possibilità di provare senza stress" at bounding box center [174, 246] width 90 height 7
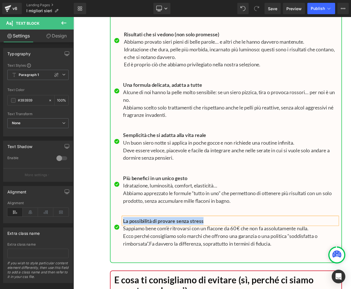
paste div
click at [186, 259] on p "Ecco perché consigliamo solo marchi che offrono una garanzia o una politica “so…" at bounding box center [249, 267] width 241 height 17
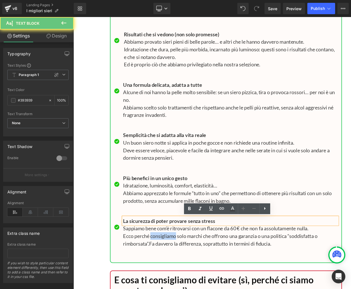
click at [186, 259] on p "Ecco perché consigliamo solo marchi che offrono una garanzia o una politica “so…" at bounding box center [249, 267] width 241 height 17
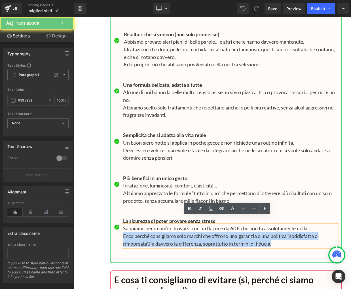
click at [186, 259] on p "Ecco perché consigliamo solo marchi che offrono una garanzia o una politica “so…" at bounding box center [249, 267] width 241 height 17
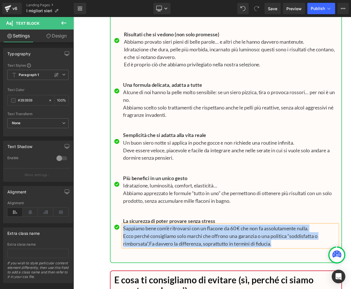
paste div
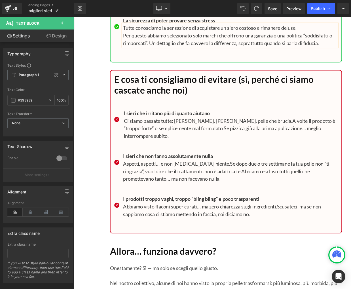
scroll to position [5665, 0]
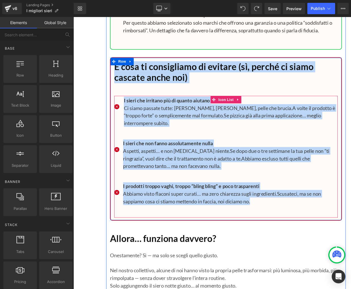
drag, startPoint x: 92, startPoint y: 55, endPoint x: 172, endPoint y: 218, distance: 181.3
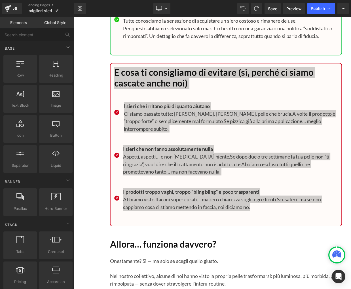
scroll to position [5661, 0]
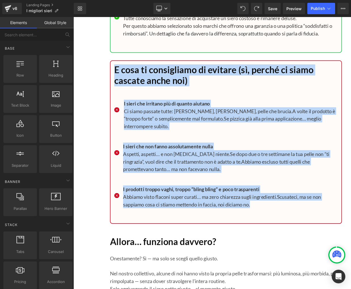
click at [172, 72] on h1 "E cosa ti consigliamo di evitare (sì, perché ci siamo cascate anche noi)" at bounding box center [244, 83] width 251 height 24
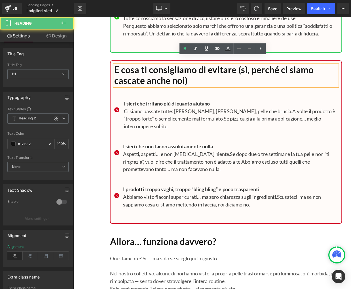
click at [172, 72] on h1 "E cosa ti consigliamo di evitare (sì, perché ci siamo cascate anche noi)" at bounding box center [244, 83] width 251 height 24
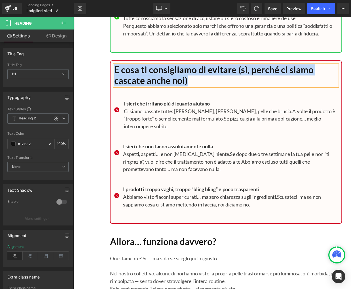
paste div
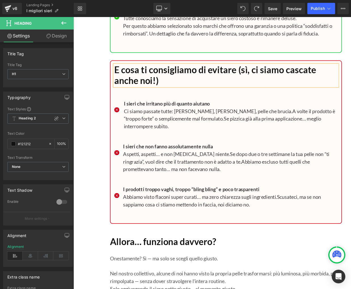
click at [146, 118] on p "Ci siamo passate tutte: [PERSON_NAME], [PERSON_NAME], pelle che brucia. A volte…" at bounding box center [250, 130] width 240 height 25
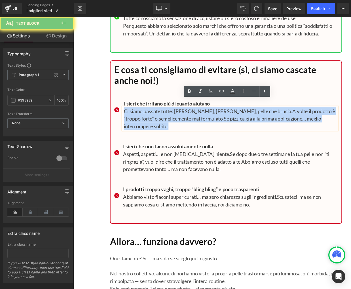
click at [146, 118] on p "Ci siamo passate tutte: [PERSON_NAME], [PERSON_NAME], pelle che brucia. A volte…" at bounding box center [250, 130] width 240 height 25
paste div
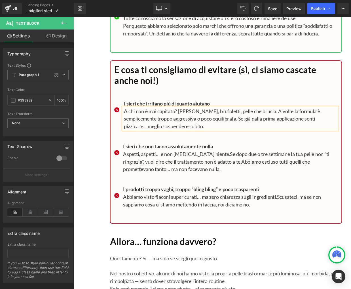
click at [163, 159] on b "I sieri che non fanno assolutamente nulla" at bounding box center [179, 162] width 101 height 7
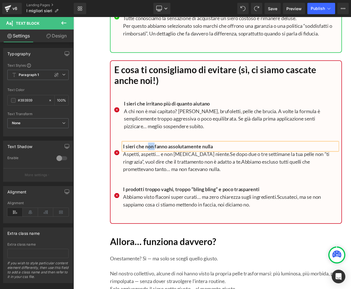
click at [163, 159] on b "I sieri che non fanno assolutamente nulla" at bounding box center [179, 162] width 101 height 7
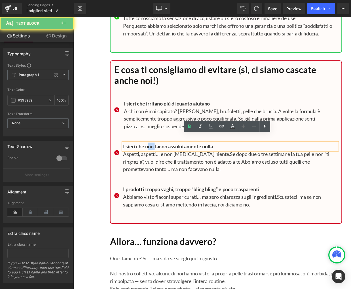
click at [163, 159] on b "I sieri che non fanno assolutamente nulla" at bounding box center [179, 162] width 101 height 7
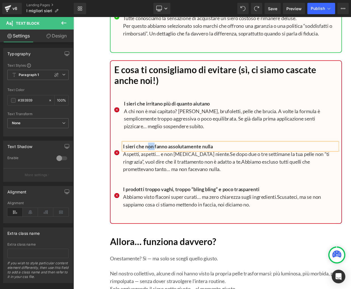
paste div
click at [162, 175] on p "Aspetti, aspetti… e non [MEDICAL_DATA] niente. Se dopo due o tre settimane la t…" at bounding box center [249, 179] width 241 height 25
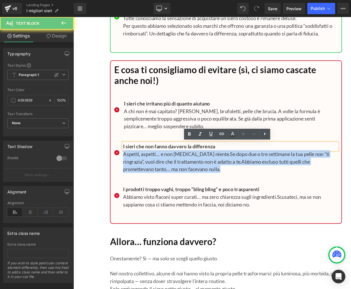
click at [162, 175] on p "Aspetti, aspetti… e non [MEDICAL_DATA] niente. Se dopo due o tre settimane la t…" at bounding box center [249, 179] width 241 height 25
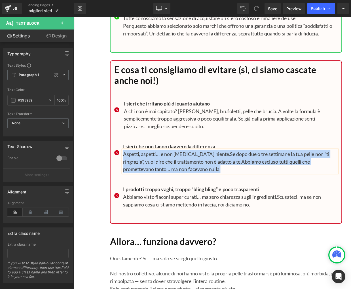
paste div
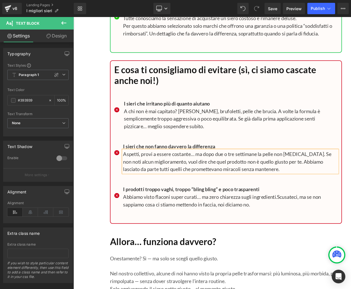
click at [172, 207] on b "I prodotti troppo vaghi, troppo “bling bling” e poco trasparenti" at bounding box center [205, 210] width 153 height 7
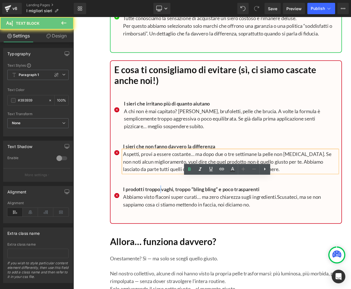
click at [172, 207] on b "I prodotti troppo vaghi, troppo “bling bling” e poco trasparenti" at bounding box center [205, 210] width 153 height 7
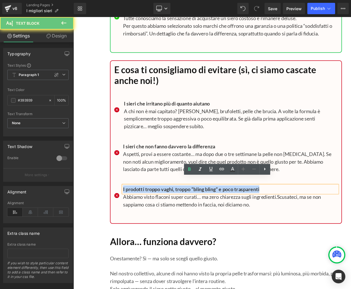
click at [172, 207] on b "I prodotti troppo vaghi, troppo “bling bling” e poco trasparenti" at bounding box center [205, 210] width 153 height 7
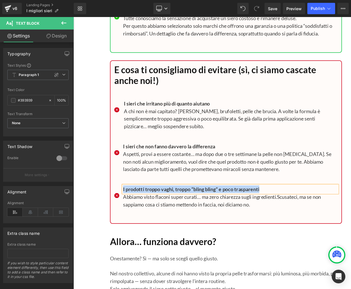
paste div
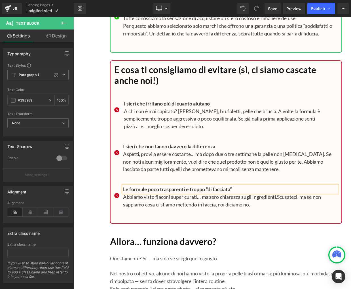
click at [155, 215] on p "Abbiamo visto flaconi super curati… ma zero chiarezza sugli ingredienti. Scusat…" at bounding box center [249, 223] width 241 height 17
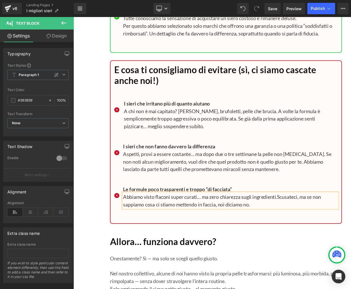
click at [155, 215] on p "Abbiamo visto flaconi super curati… ma zero chiarezza sugli ingredienti. Scusat…" at bounding box center [249, 223] width 241 height 17
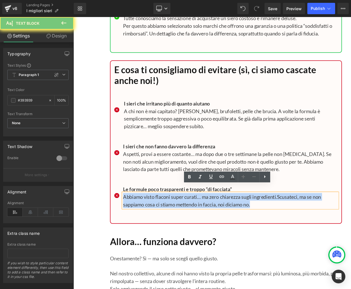
click at [155, 215] on p "Abbiamo visto flaconi super curati… ma zero chiarezza sugli ingredienti. Scusat…" at bounding box center [249, 223] width 241 height 17
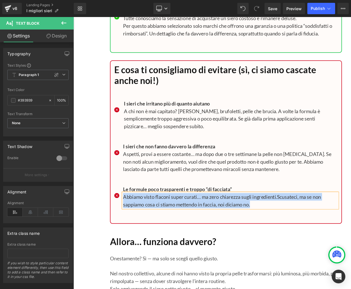
paste div
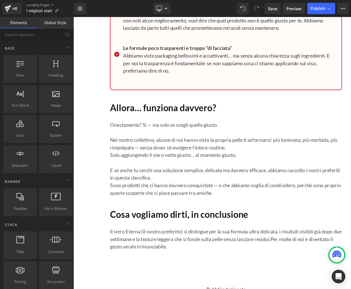
scroll to position [5844, 0]
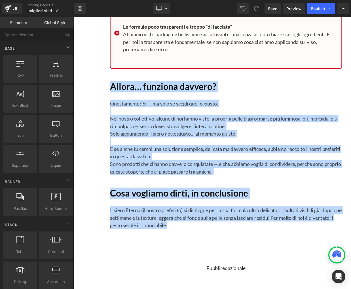
drag, startPoint x: 92, startPoint y: 73, endPoint x: 174, endPoint y: 255, distance: 200.2
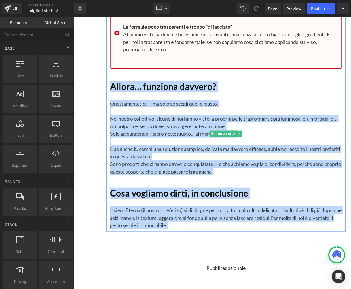
click at [194, 118] on p at bounding box center [244, 122] width 261 height 8
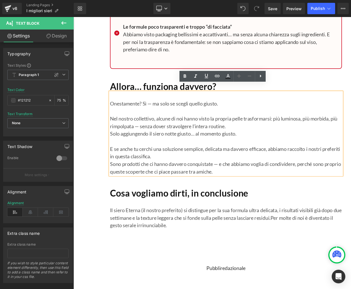
click at [195, 152] on p at bounding box center [244, 156] width 261 height 8
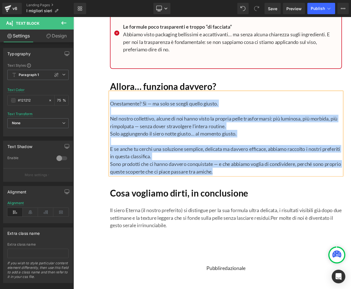
paste div
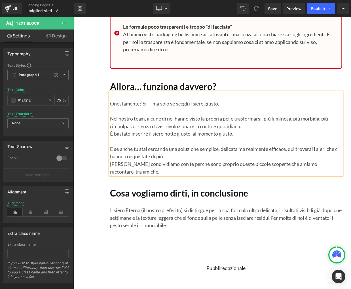
click at [161, 230] on p "Il siero Eterna (il nostro preferito) si distingue per la sua formula ultra del…" at bounding box center [244, 242] width 261 height 25
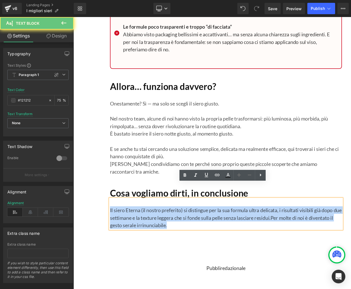
click at [161, 230] on p "Il siero Eterna (il nostro preferito) si distingue per la sua formula ultra del…" at bounding box center [244, 242] width 261 height 25
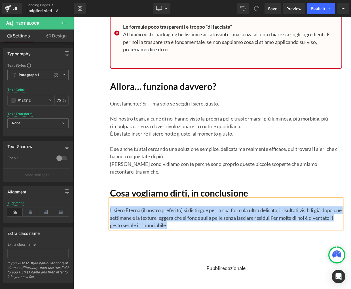
paste div
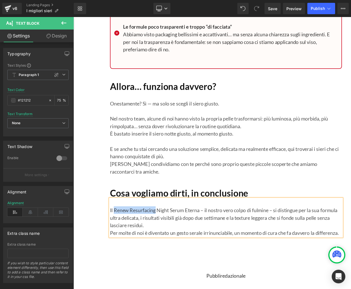
drag, startPoint x: 118, startPoint y: 216, endPoint x: 165, endPoint y: 217, distance: 47.0
click at [165, 230] on p "Il Renew Resurfacing Night Serum Eterna – il nostro vero colpo di fulmine – si …" at bounding box center [244, 242] width 261 height 25
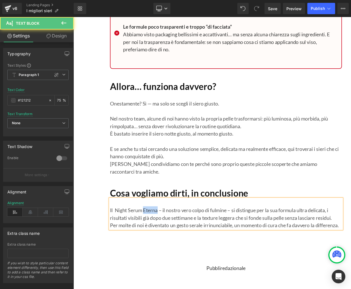
drag, startPoint x: 153, startPoint y: 217, endPoint x: 168, endPoint y: 218, distance: 14.7
click at [168, 230] on p "Il Night Serum Eterna – il nostro vero colpo di fulmine – si distingue per la s…" at bounding box center [244, 238] width 261 height 17
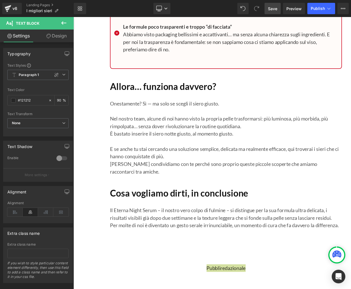
click at [271, 10] on span "Save" at bounding box center [272, 9] width 9 height 6
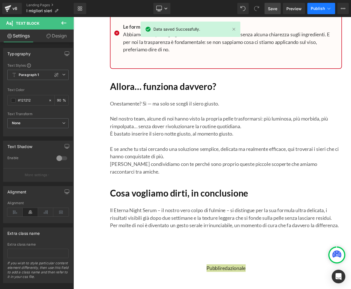
click at [325, 10] on button "Publish" at bounding box center [321, 8] width 28 height 11
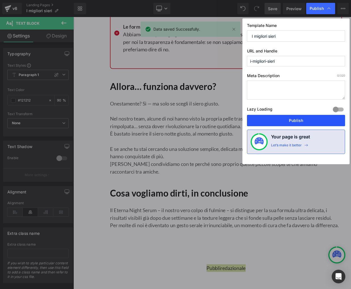
click at [297, 120] on button "Publish" at bounding box center [296, 120] width 98 height 11
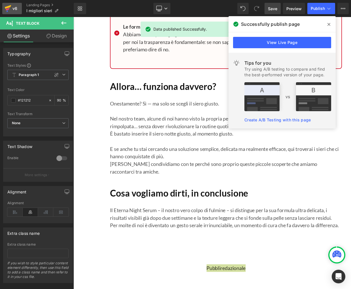
click at [11, 8] on icon at bounding box center [8, 8] width 7 height 14
